Goal: Task Accomplishment & Management: Use online tool/utility

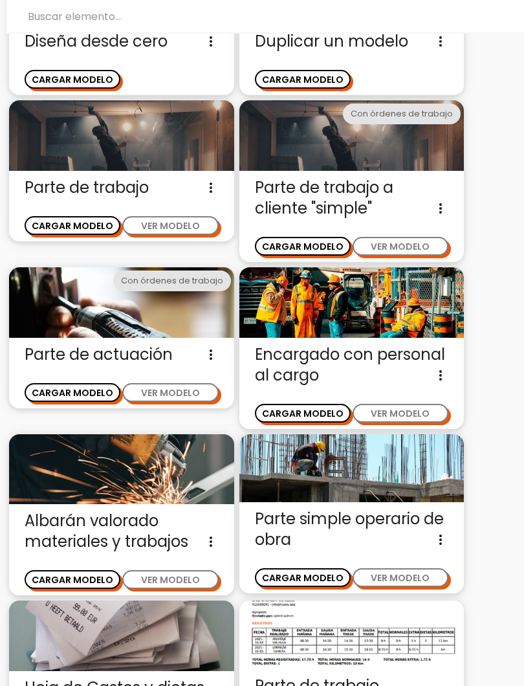
scroll to position [147, 0]
click at [404, 404] on button "VER MODELO" at bounding box center [401, 413] width 96 height 19
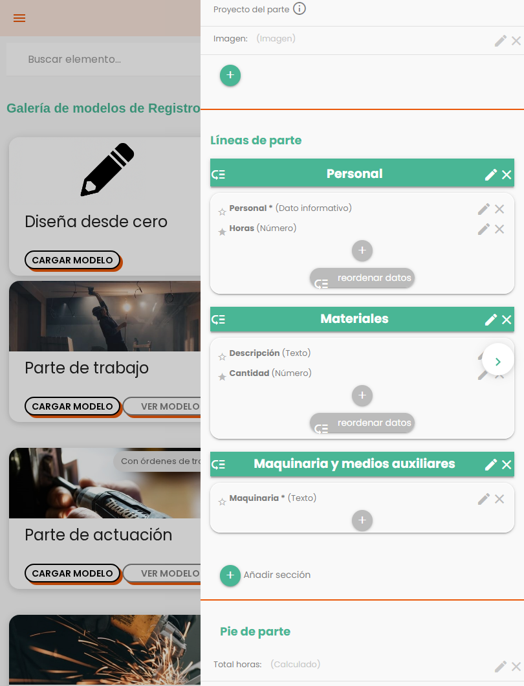
scroll to position [291, 0]
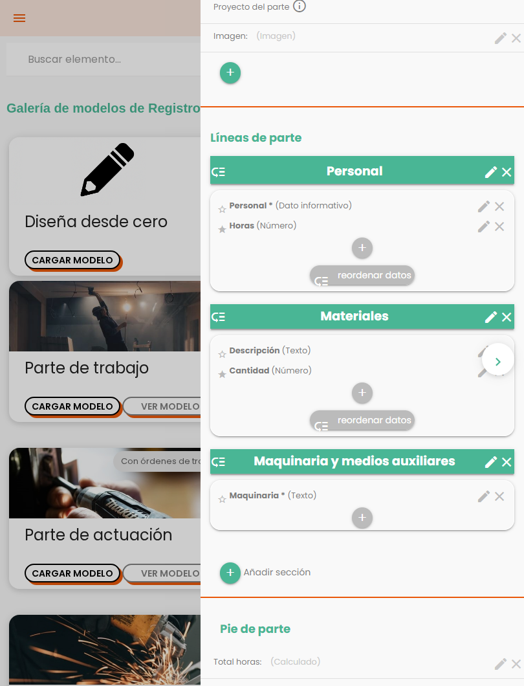
click at [52, 243] on div "close CARGAR MODELO chevron_right" at bounding box center [262, 343] width 524 height 686
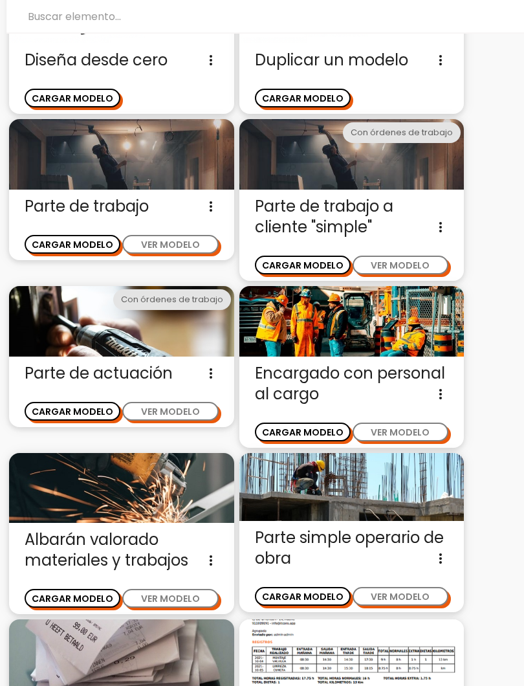
scroll to position [0, 0]
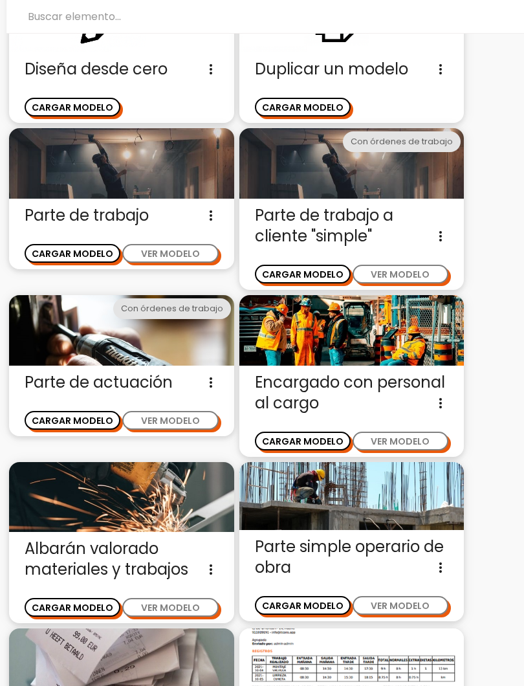
click at [186, 411] on button "VER MODELO" at bounding box center [170, 420] width 96 height 19
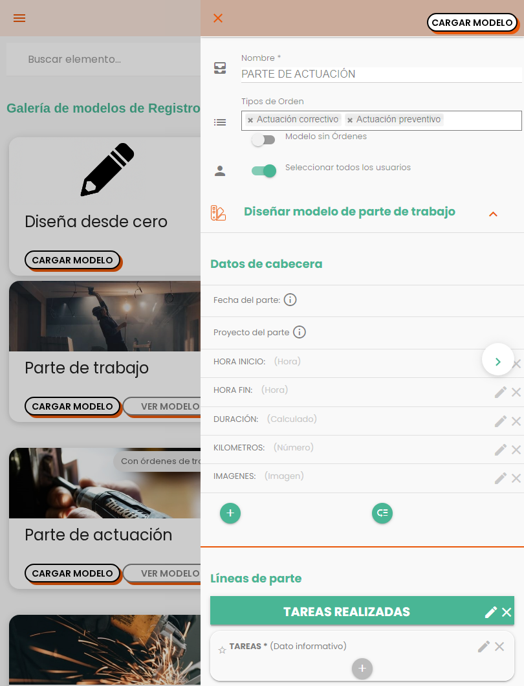
click at [56, 298] on div "close CARGAR MODELO chevron_right" at bounding box center [262, 343] width 524 height 686
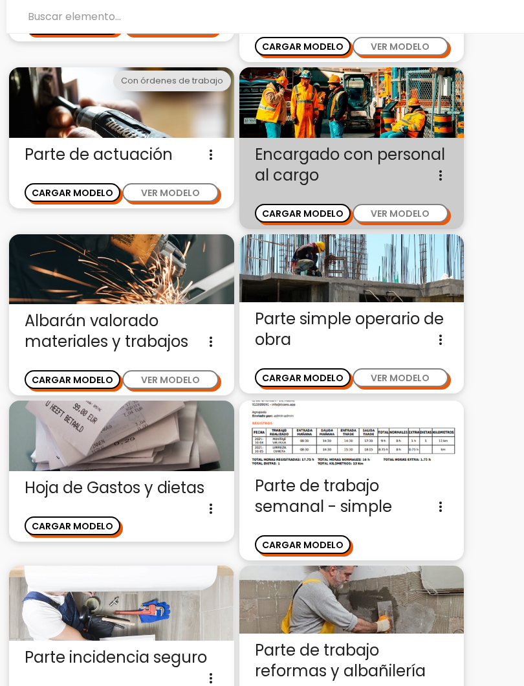
scroll to position [351, 0]
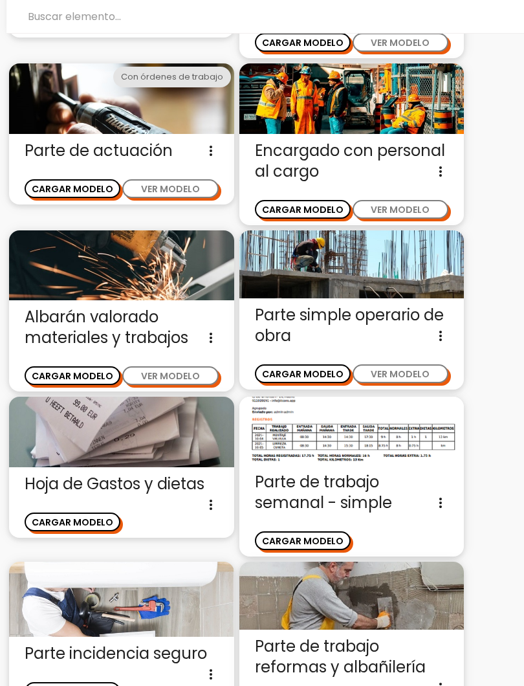
click at [192, 372] on button "VER MODELO" at bounding box center [170, 375] width 96 height 19
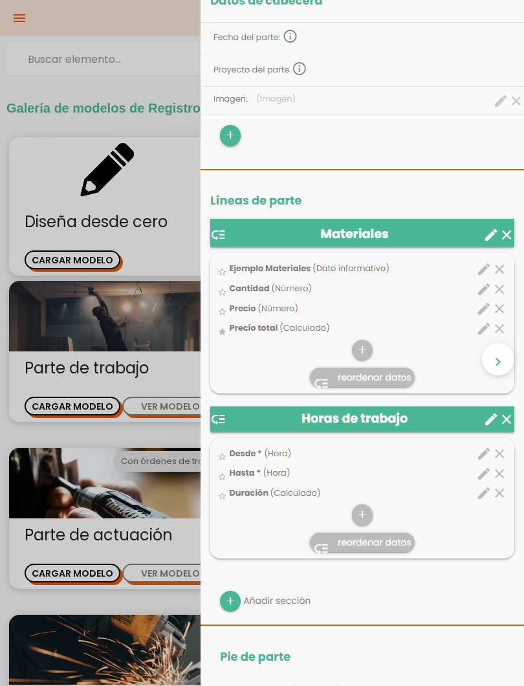
scroll to position [239, 0]
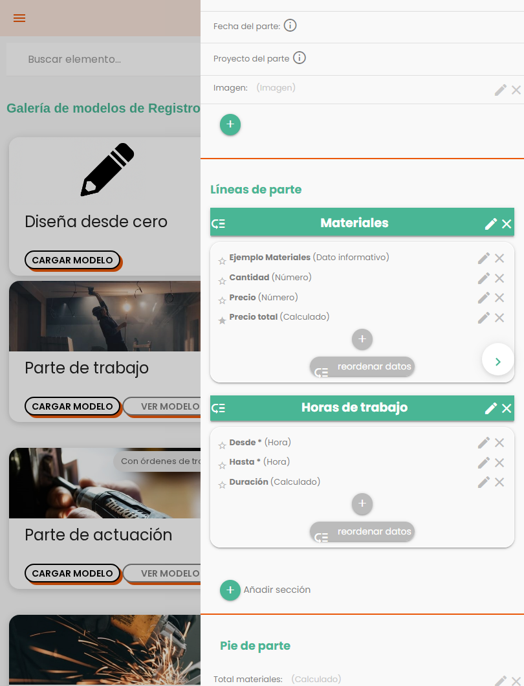
click at [49, 281] on div "close CARGAR MODELO chevron_right" at bounding box center [262, 343] width 524 height 686
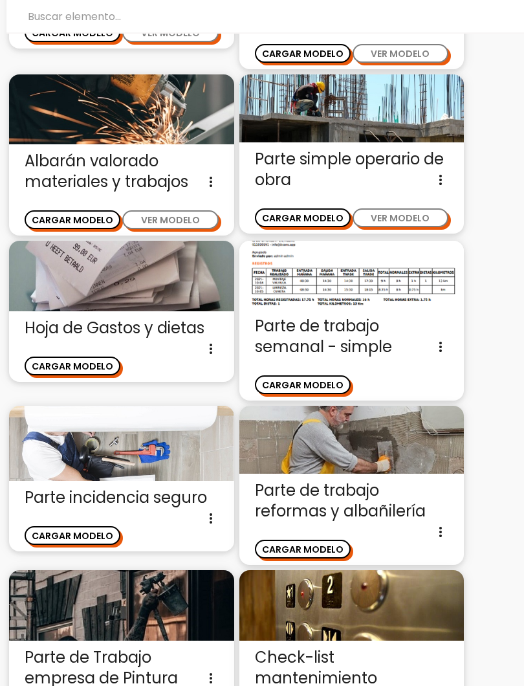
scroll to position [507, 0]
click at [379, 339] on span "Parte de trabajo semanal - simple Parte simple para rellenar por dias de semana…" at bounding box center [352, 336] width 194 height 41
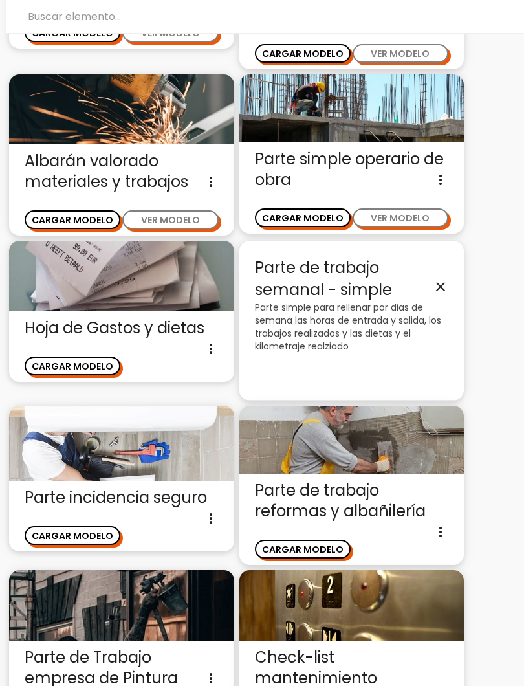
click at [441, 291] on icon "close" at bounding box center [441, 287] width 16 height 16
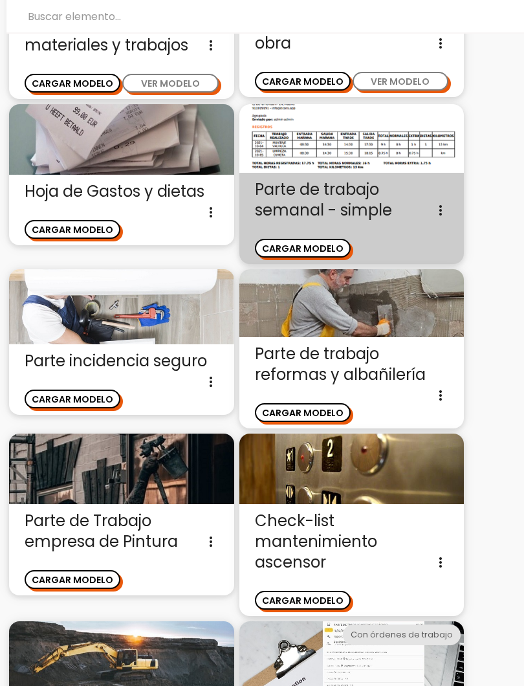
scroll to position [644, 0]
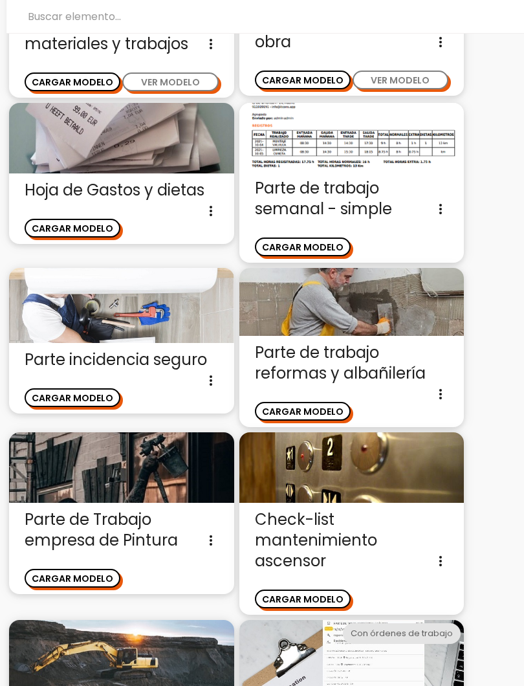
click at [321, 248] on button "CARGAR MODELO" at bounding box center [303, 246] width 96 height 19
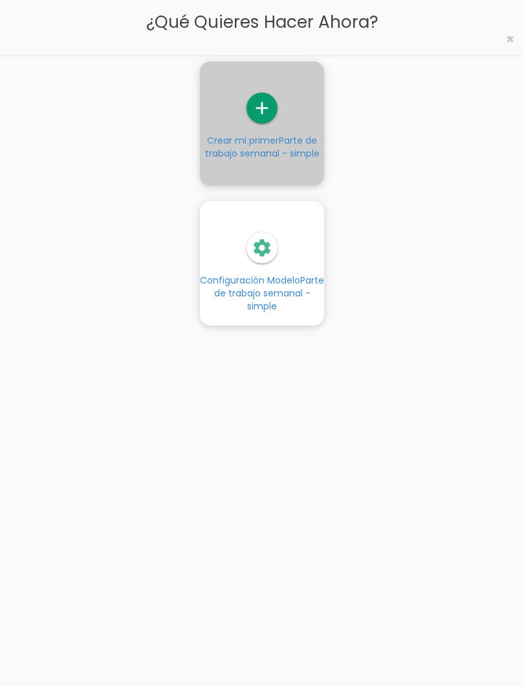
click at [267, 124] on link "add Crear mi primer Parte de trabajo semanal - simple" at bounding box center [262, 126] width 124 height 67
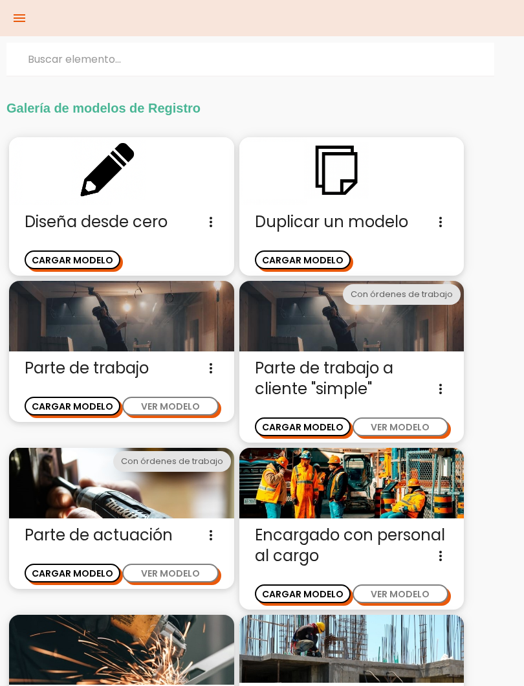
click at [25, 21] on icon "menu" at bounding box center [20, 18] width 16 height 36
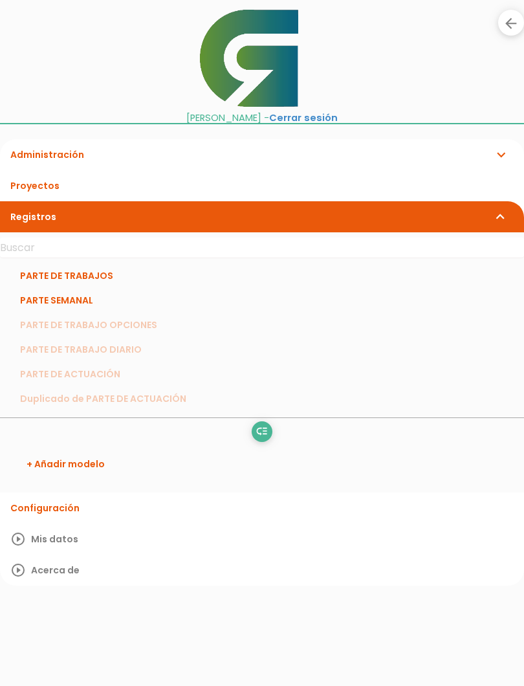
click at [91, 272] on link "PARTE DE TRABAJOS" at bounding box center [262, 275] width 524 height 25
